Goal: Task Accomplishment & Management: Manage account settings

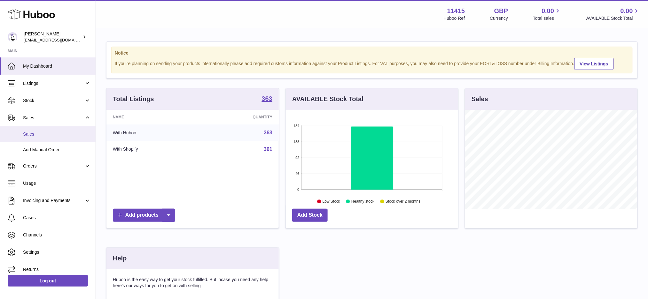
scroll to position [99, 172]
click at [42, 135] on span "Sales" at bounding box center [57, 134] width 68 height 6
click at [33, 132] on span "Sales" at bounding box center [57, 134] width 68 height 6
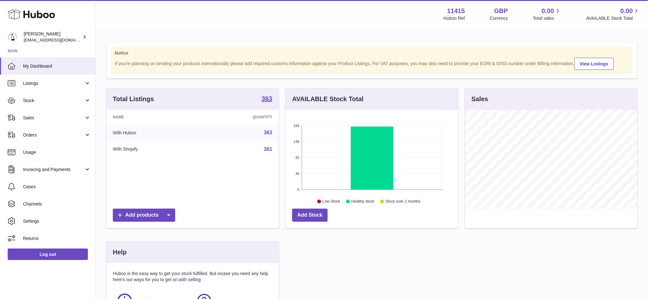
scroll to position [99, 172]
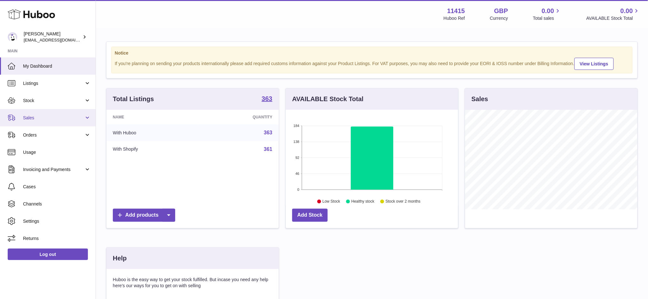
click at [41, 122] on link "Sales" at bounding box center [48, 117] width 96 height 17
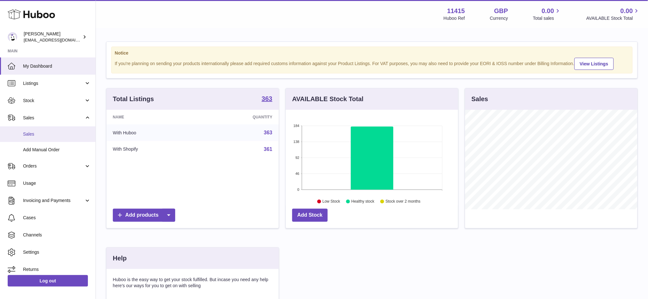
click at [40, 136] on span "Sales" at bounding box center [57, 134] width 68 height 6
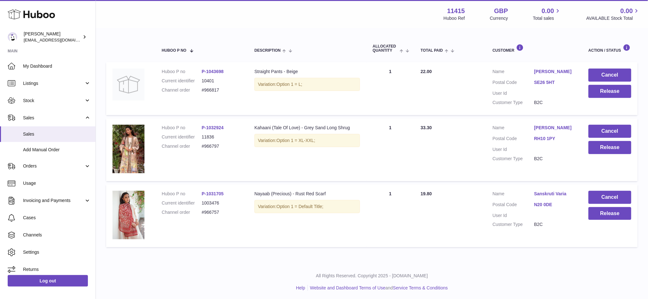
scroll to position [99, 0]
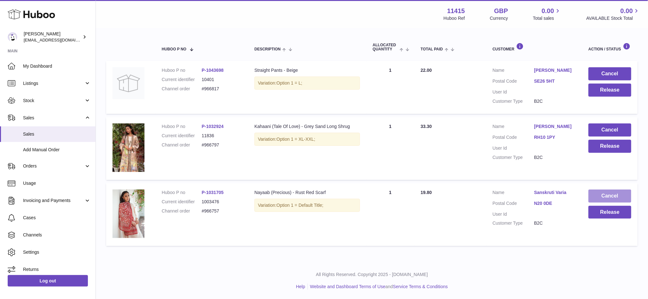
click at [600, 196] on button "Cancel" at bounding box center [609, 196] width 43 height 13
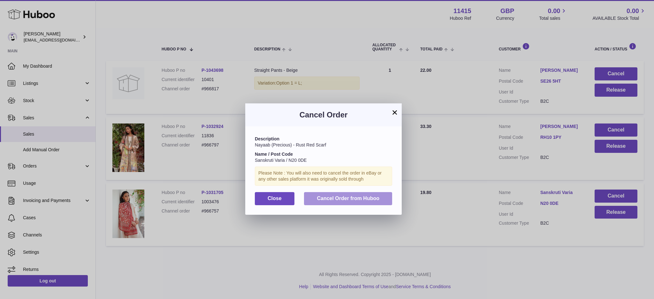
click at [365, 201] on span "Cancel Order from Huboo" at bounding box center [348, 198] width 63 height 5
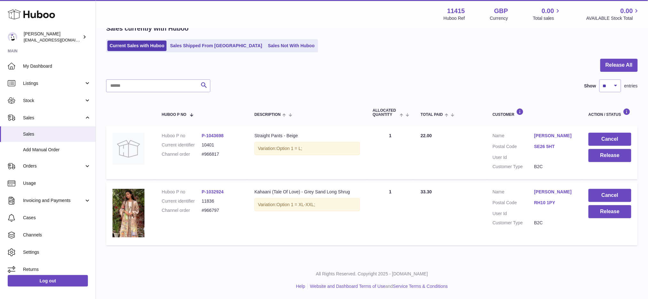
scroll to position [33, 0]
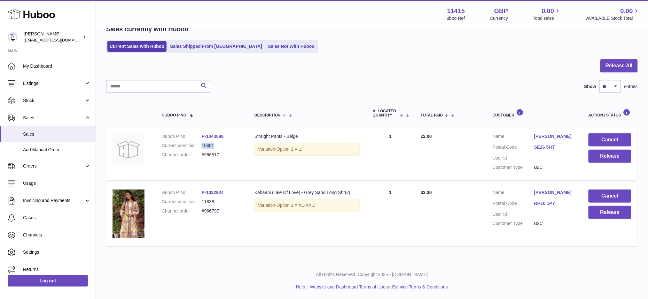
drag, startPoint x: 222, startPoint y: 144, endPoint x: 201, endPoint y: 147, distance: 21.2
click at [202, 147] on dd "10401" at bounding box center [222, 146] width 40 height 6
copy dd "10401"
click at [228, 155] on dd "#966817" at bounding box center [222, 155] width 40 height 6
click at [597, 215] on button "Release" at bounding box center [609, 212] width 43 height 13
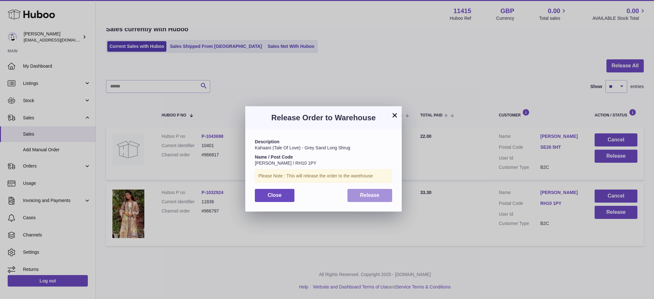
click at [359, 191] on button "Release" at bounding box center [370, 195] width 45 height 13
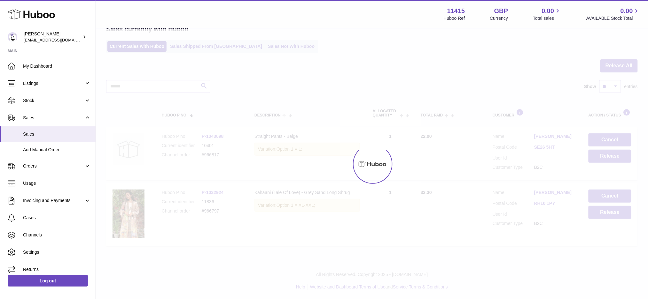
click at [602, 156] on div at bounding box center [372, 164] width 552 height 271
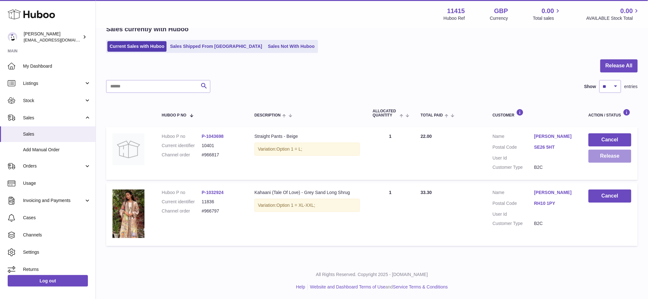
click at [596, 159] on button "Release" at bounding box center [609, 156] width 43 height 13
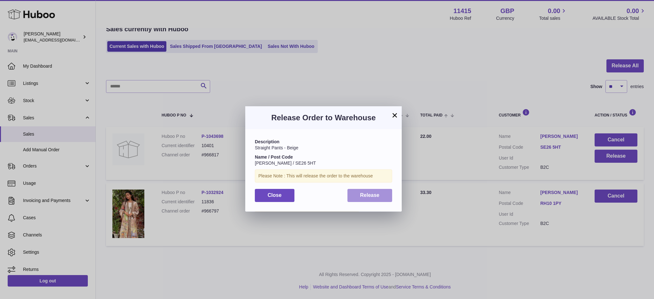
click at [382, 196] on button "Release" at bounding box center [370, 195] width 45 height 13
